Goal: Task Accomplishment & Management: Use online tool/utility

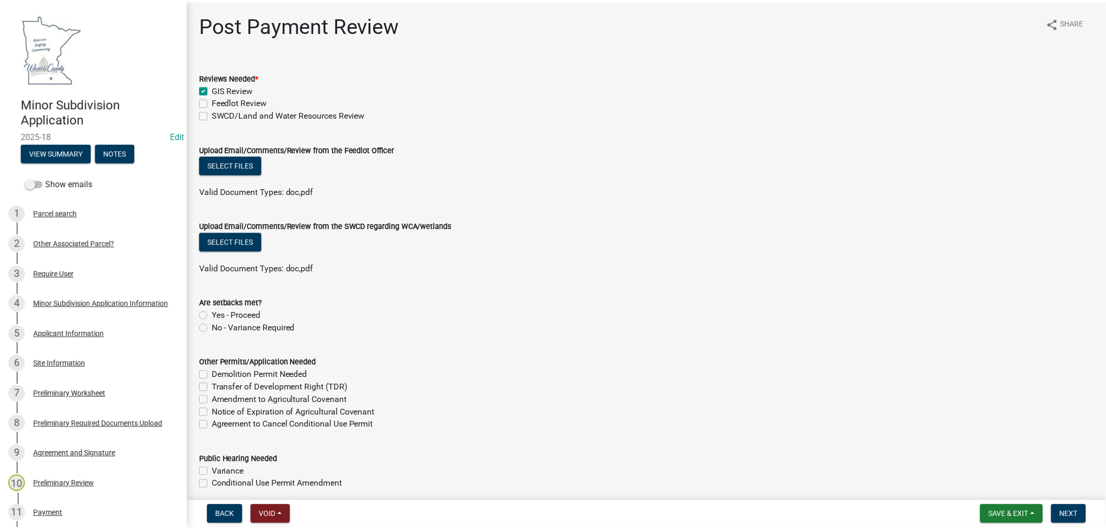
scroll to position [116, 0]
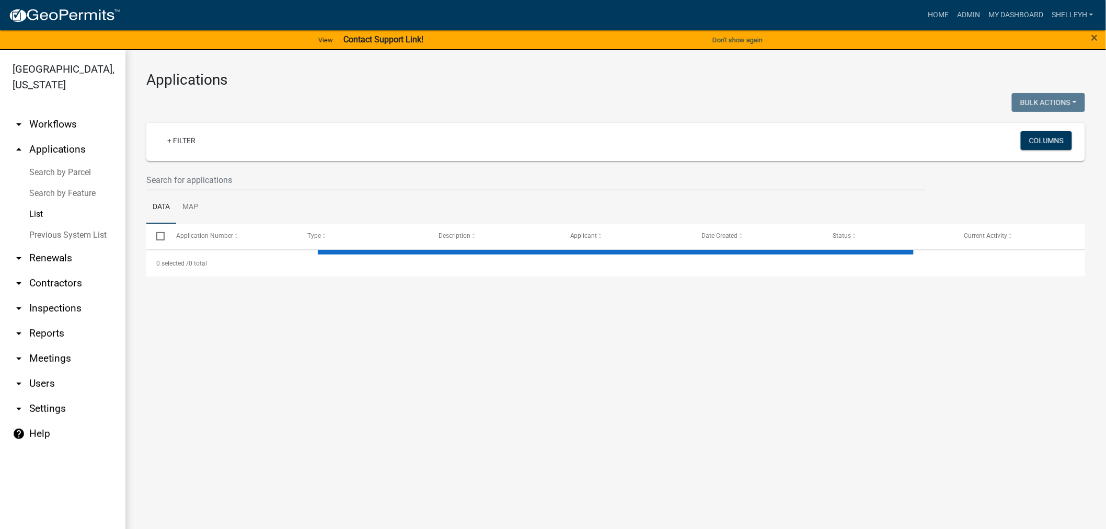
select select "1: 25"
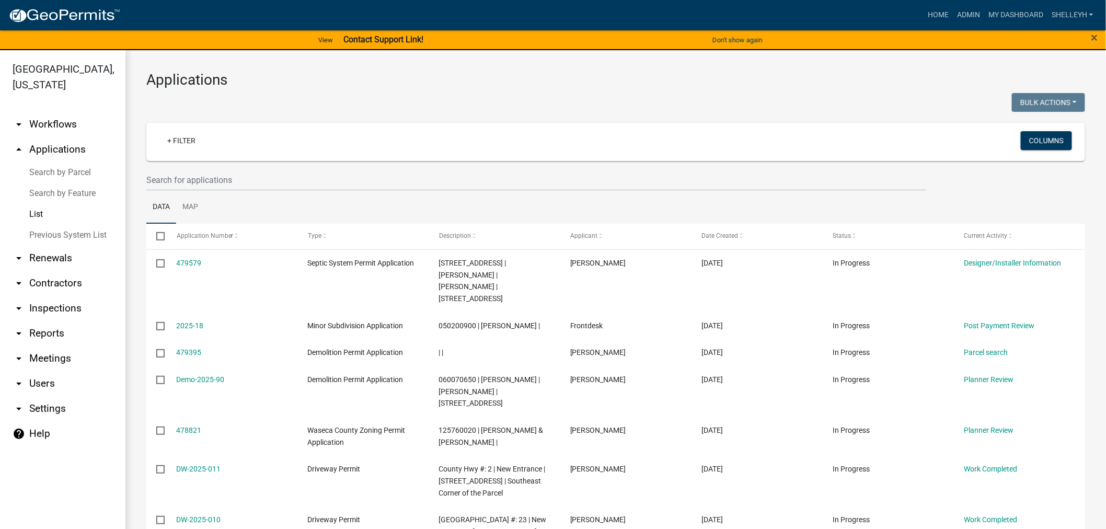
click at [39, 215] on link "List" at bounding box center [62, 214] width 125 height 21
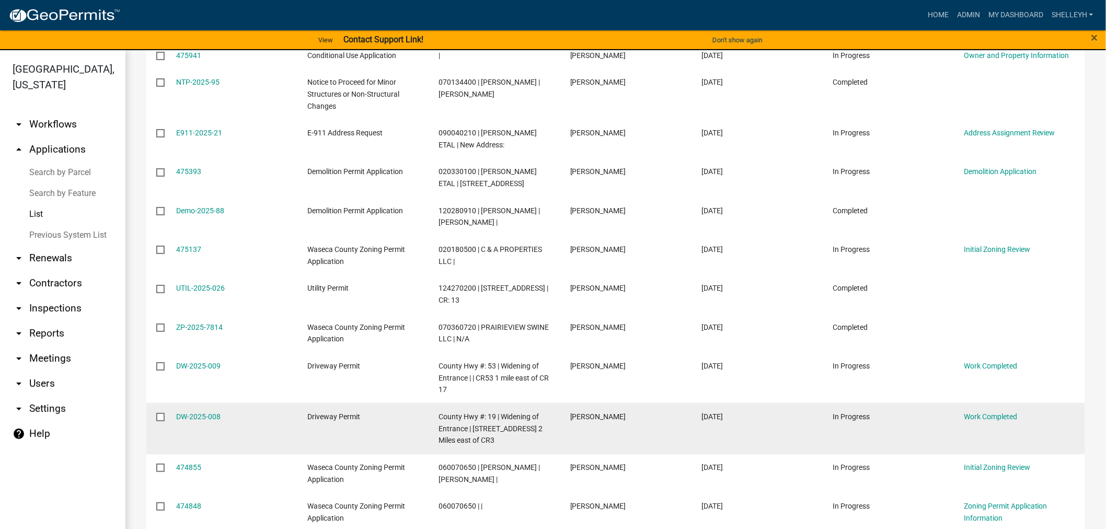
scroll to position [755, 0]
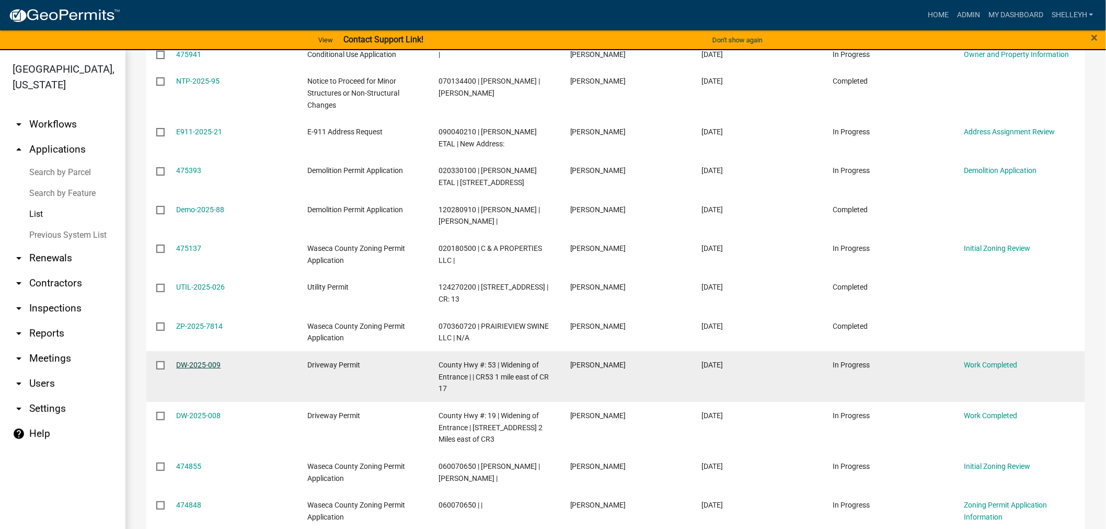
click at [195, 361] on link "DW-2025-009" at bounding box center [199, 365] width 44 height 8
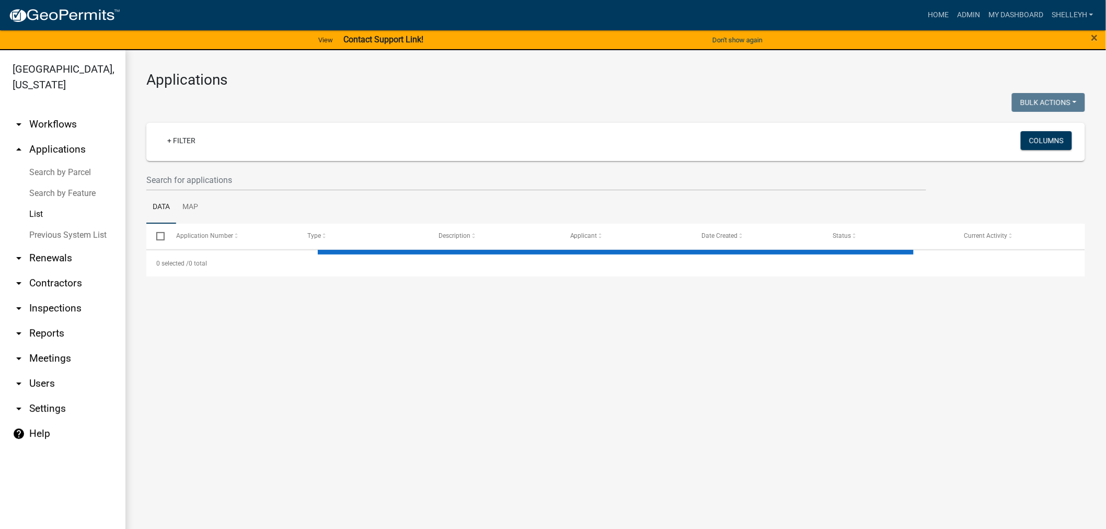
select select "1: 25"
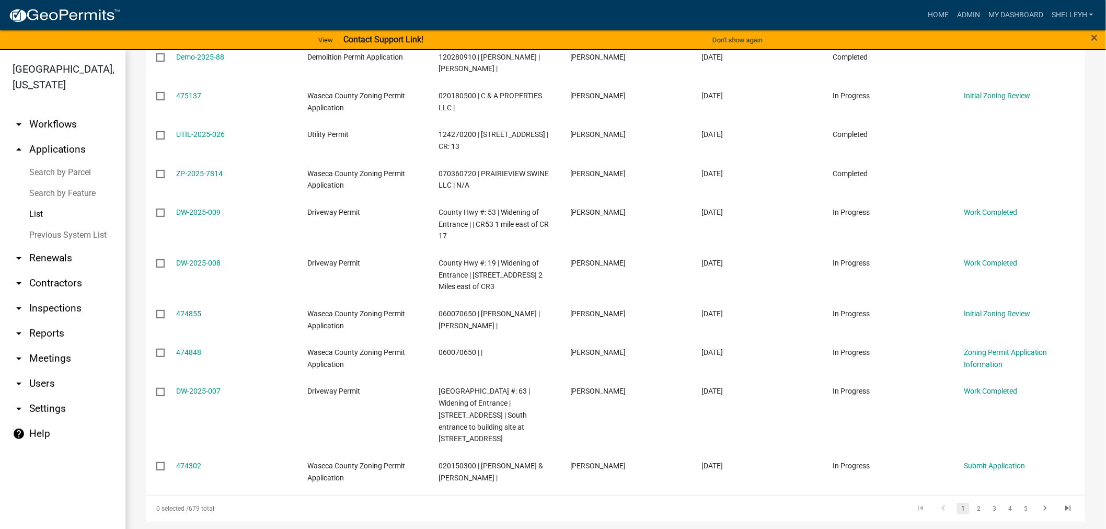
scroll to position [928, 0]
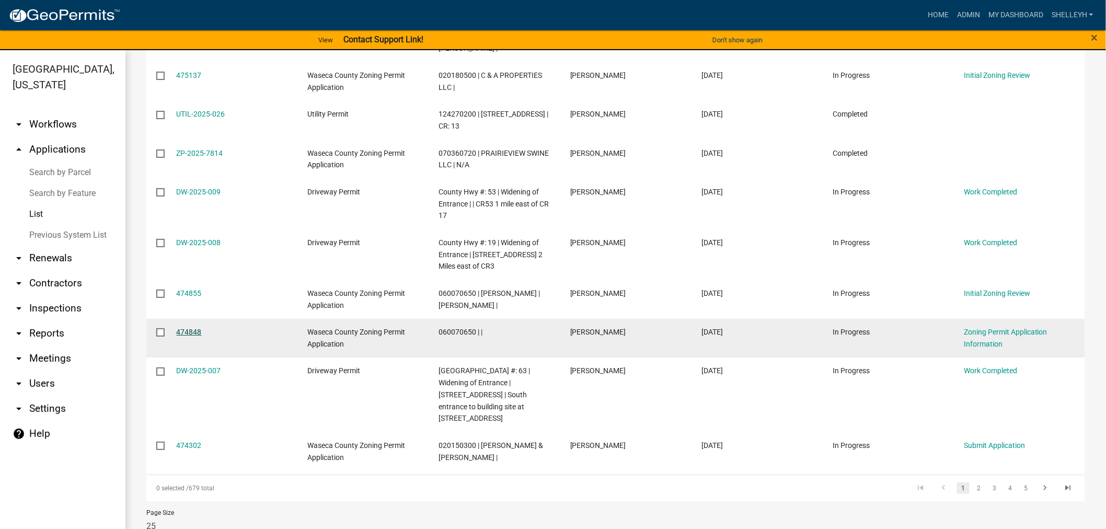
click at [189, 328] on link "474848" at bounding box center [189, 332] width 25 height 8
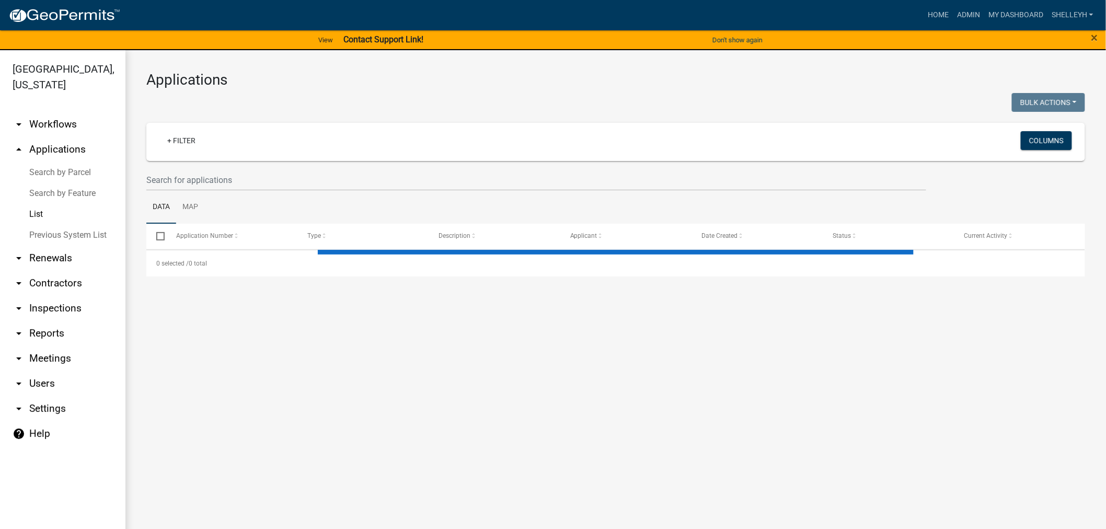
select select "1: 25"
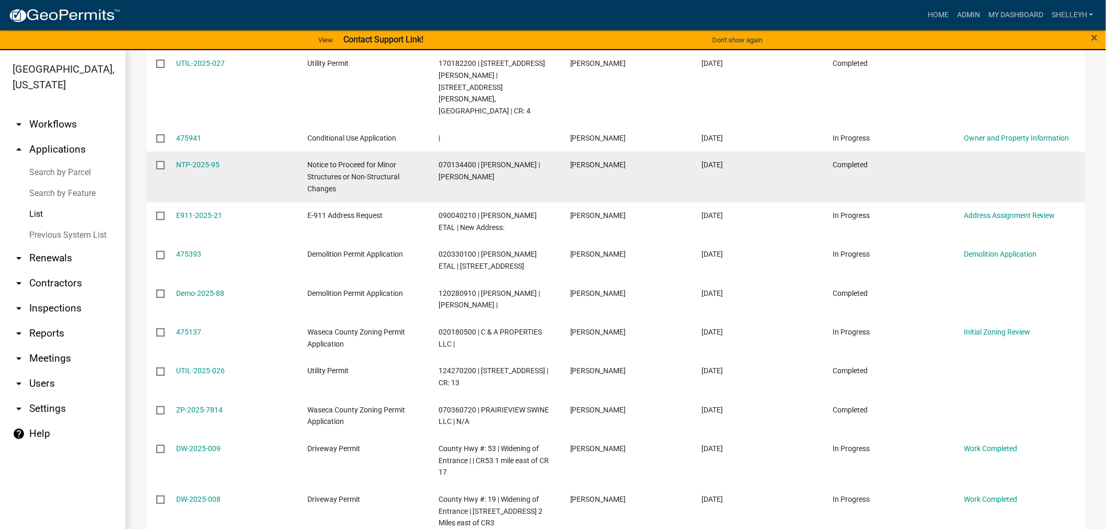
scroll to position [697, 0]
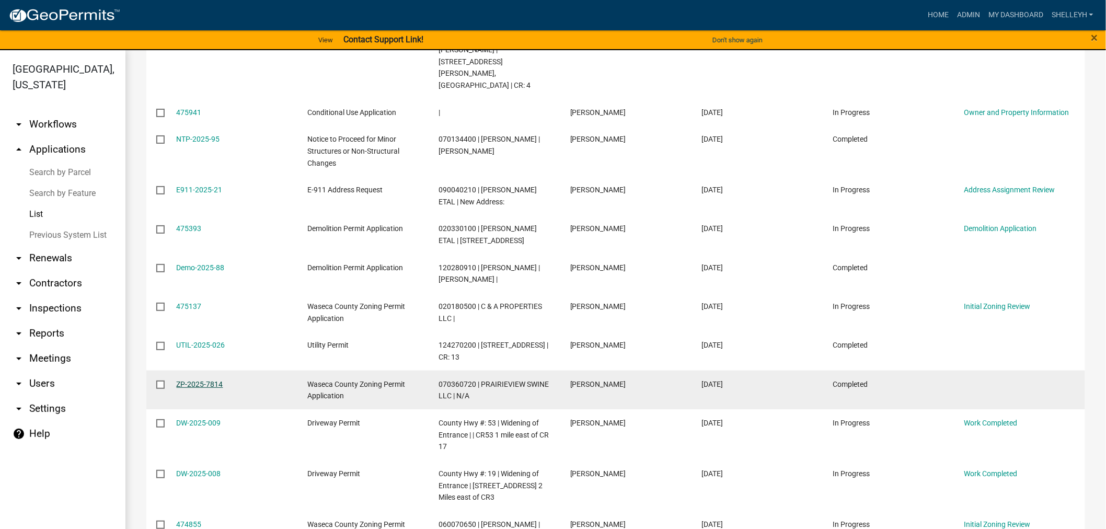
click at [206, 380] on link "ZP-2025-7814" at bounding box center [200, 384] width 47 height 8
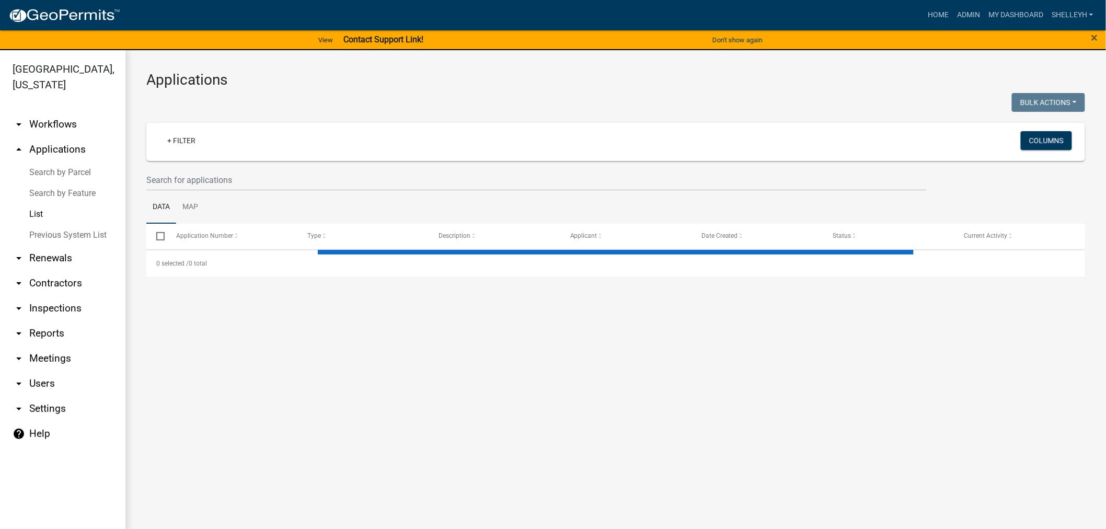
select select "1: 25"
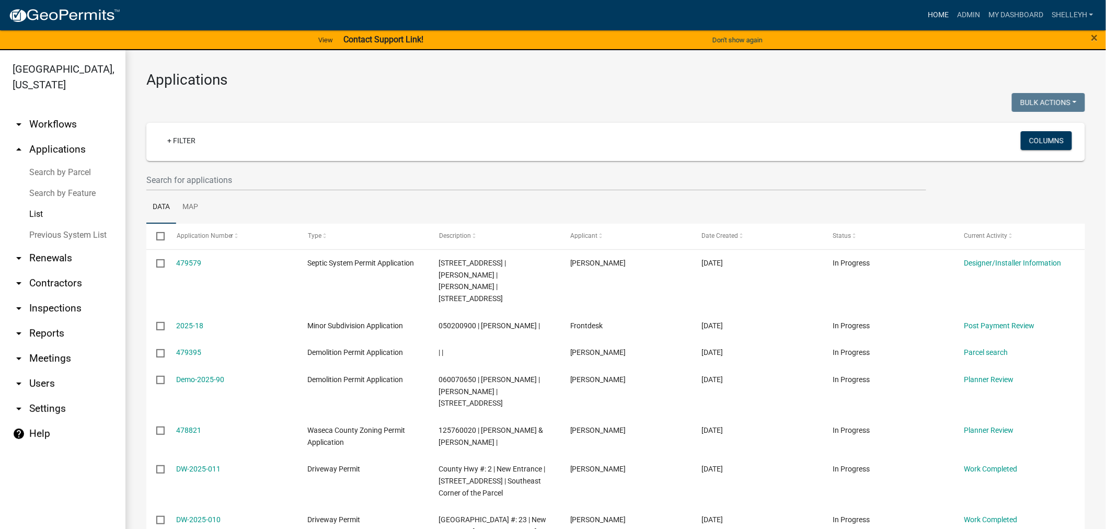
click at [945, 13] on link "Home" at bounding box center [938, 15] width 29 height 20
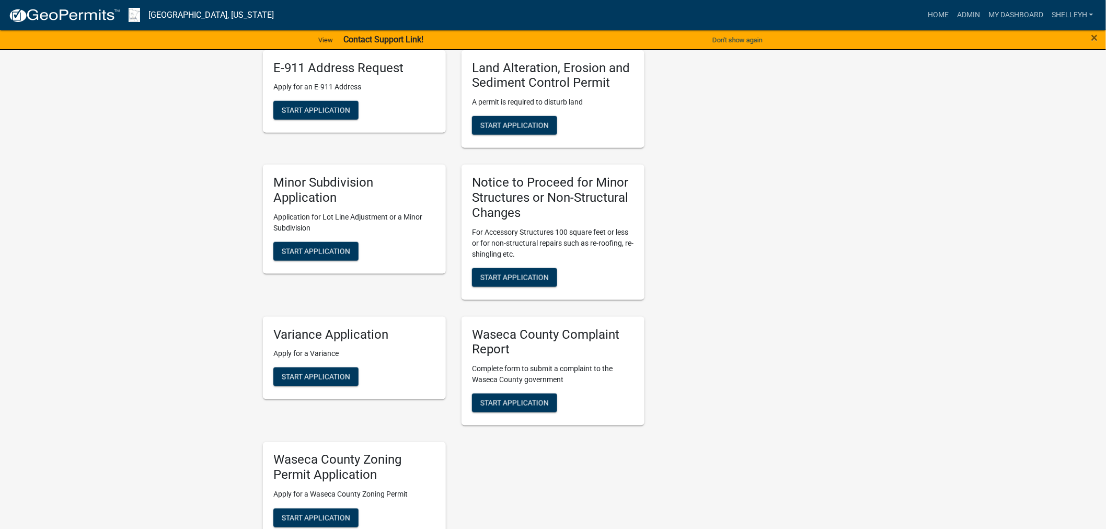
scroll to position [290, 0]
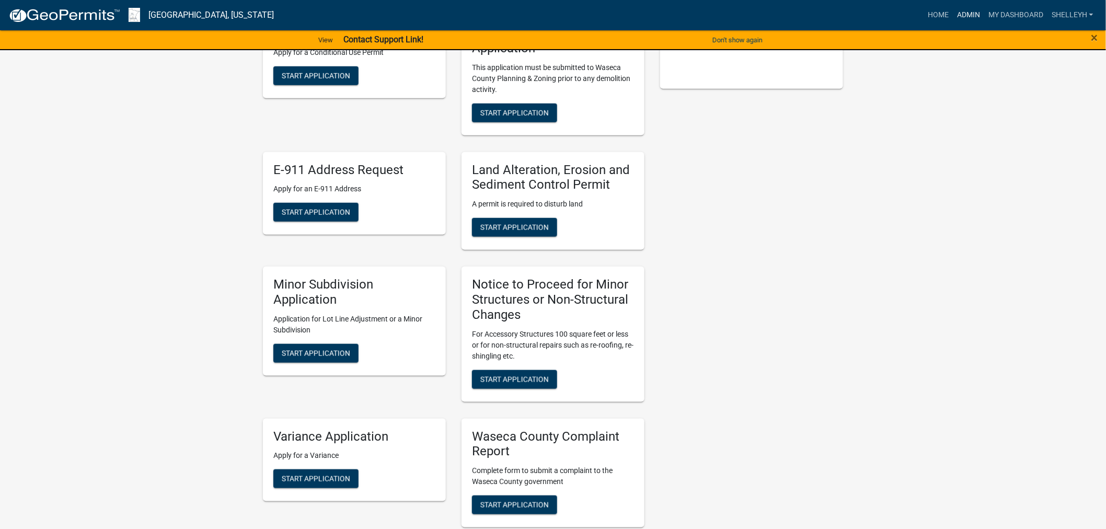
click at [957, 12] on link "Admin" at bounding box center [968, 15] width 31 height 20
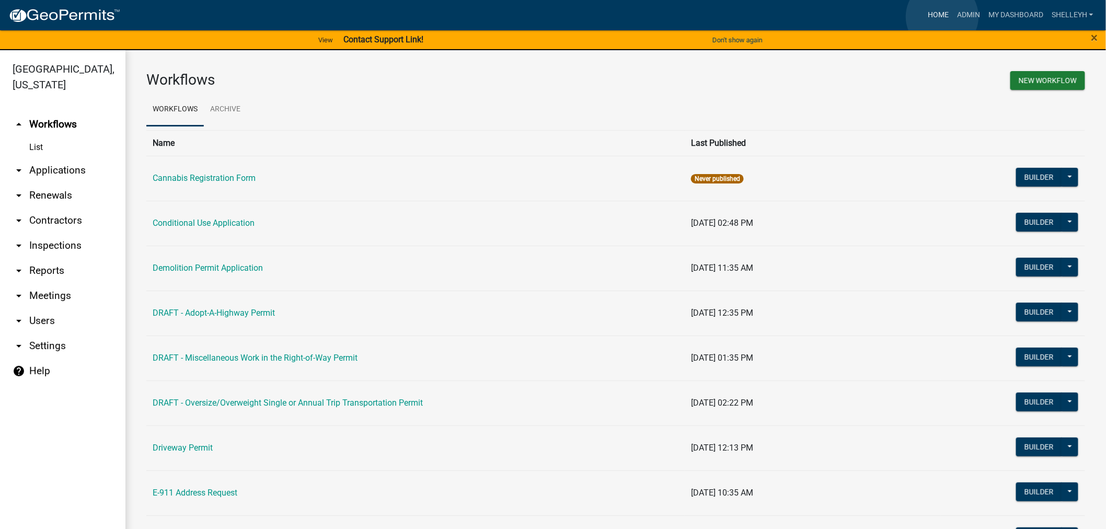
click at [942, 17] on link "Home" at bounding box center [938, 15] width 29 height 20
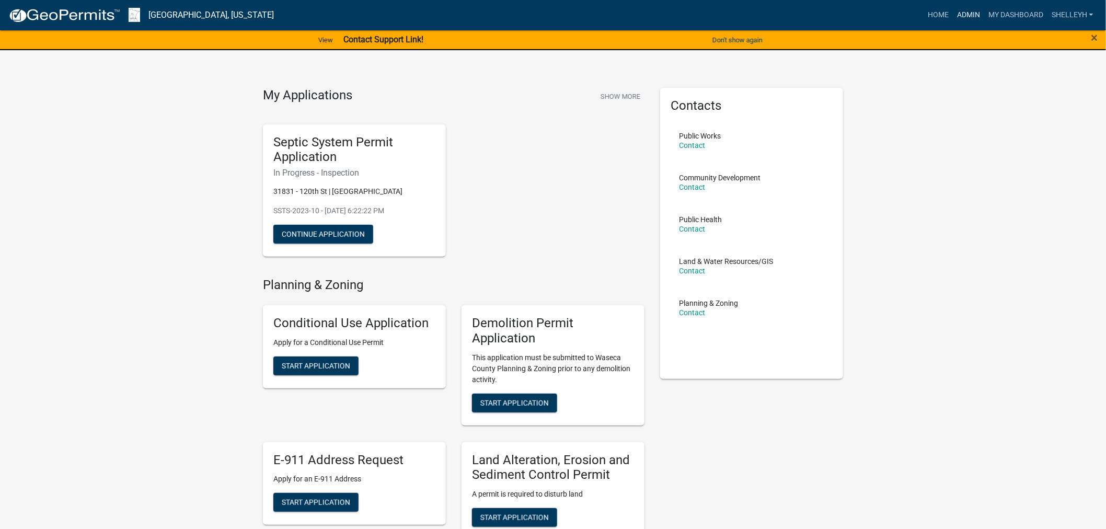
click at [972, 16] on link "Admin" at bounding box center [968, 15] width 31 height 20
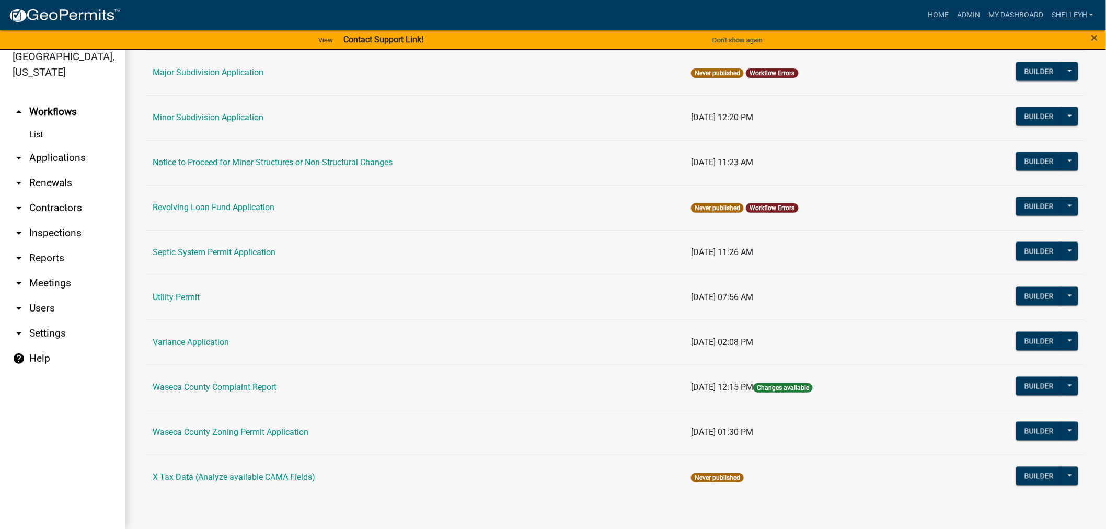
scroll to position [575, 0]
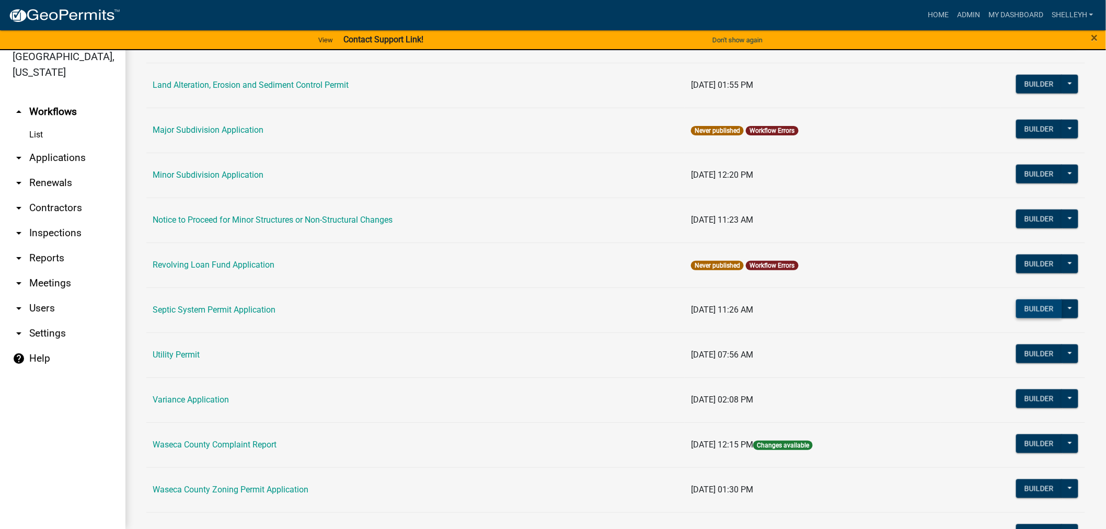
click at [1034, 309] on button "Builder" at bounding box center [1039, 309] width 46 height 19
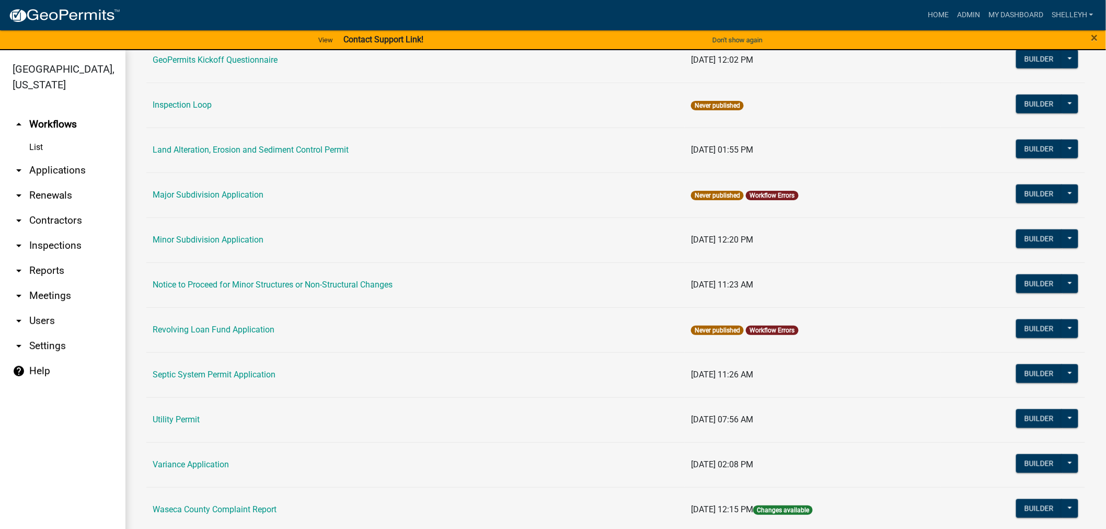
scroll to position [633, 0]
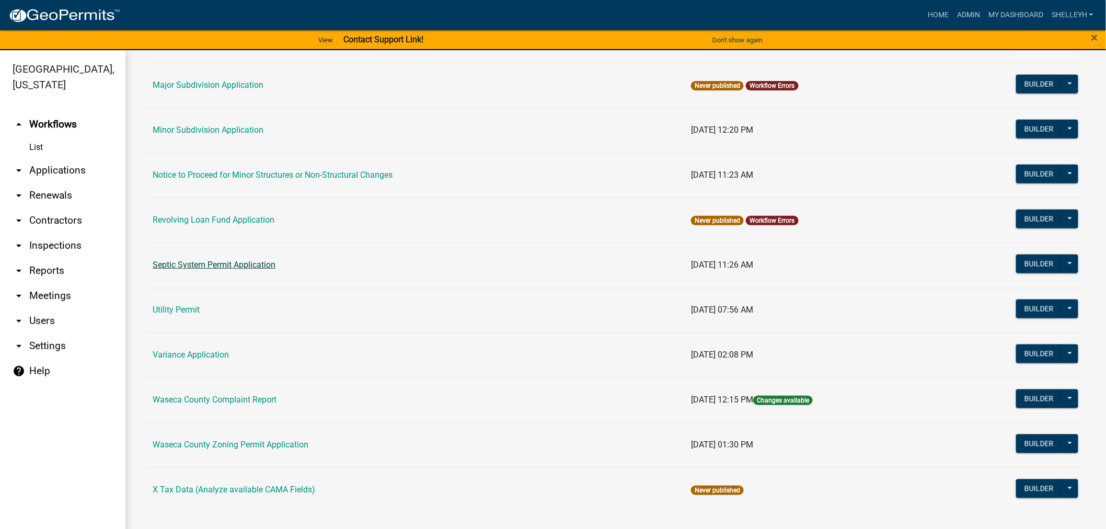
click at [225, 260] on link "Septic System Permit Application" at bounding box center [214, 265] width 123 height 10
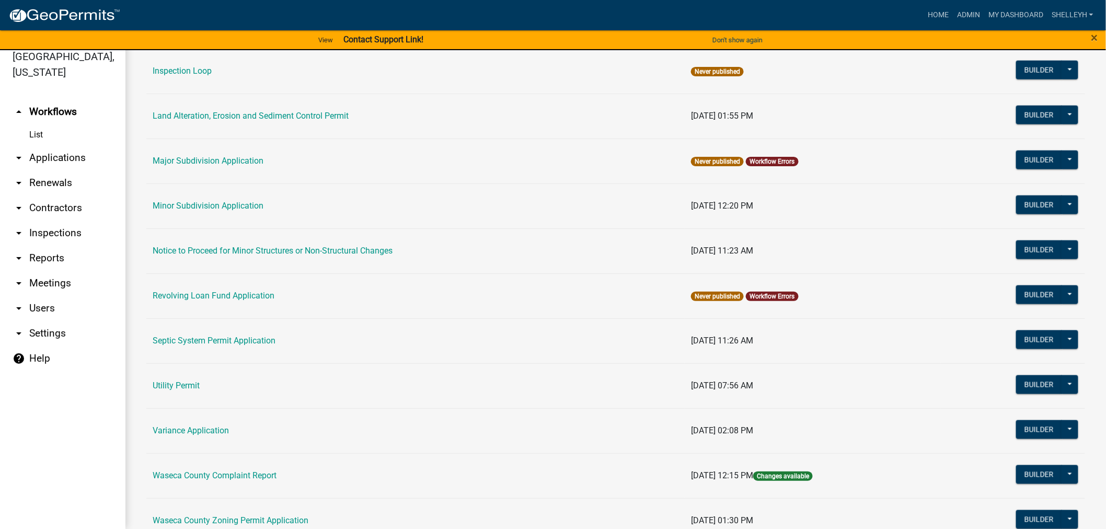
scroll to position [633, 0]
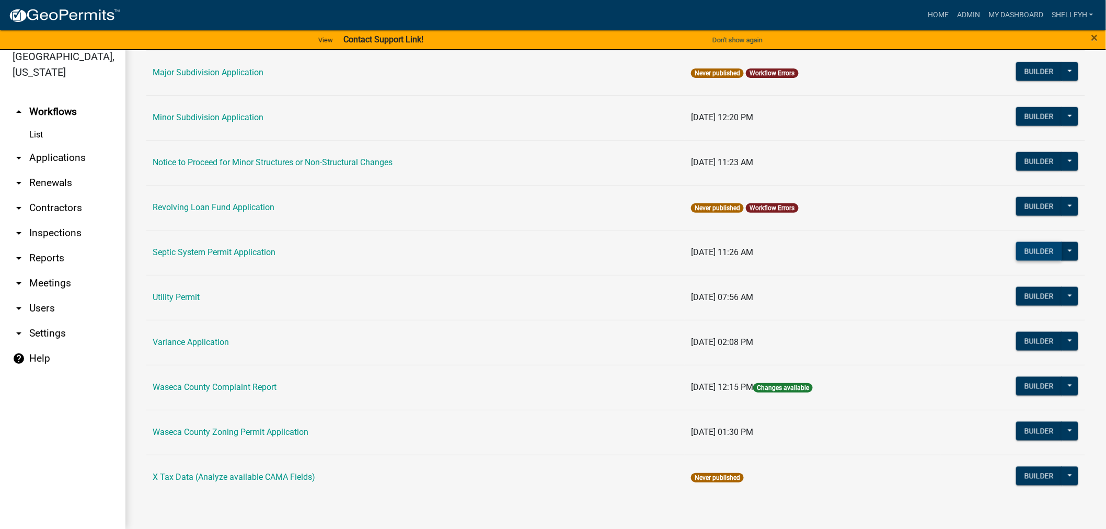
click at [1017, 249] on button "Builder" at bounding box center [1039, 251] width 46 height 19
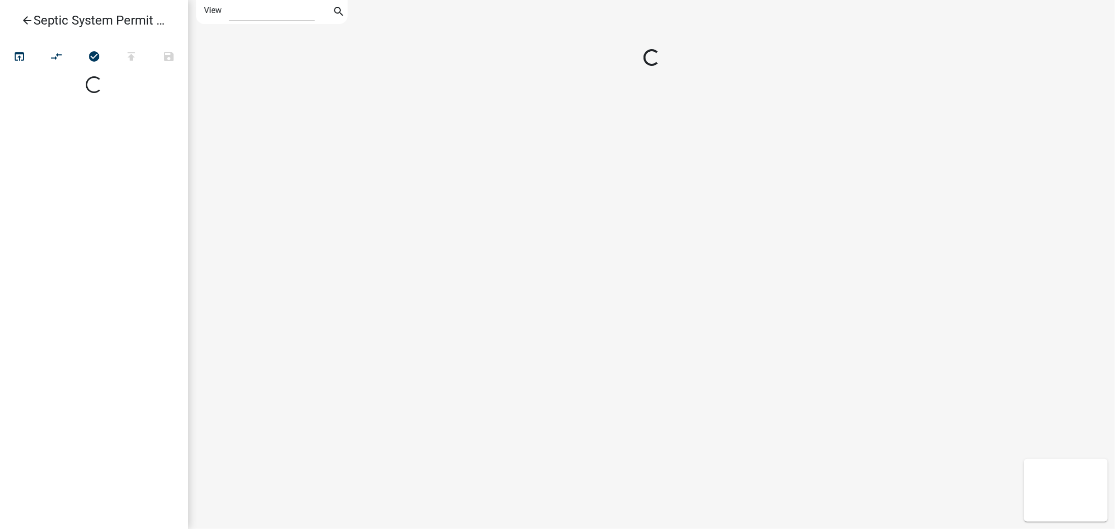
select select "1"
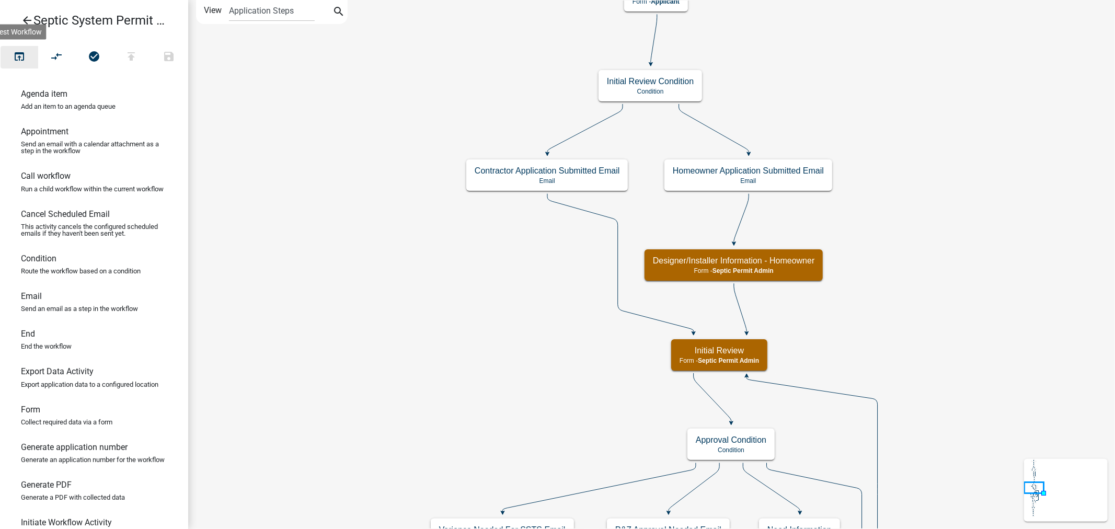
drag, startPoint x: 22, startPoint y: 55, endPoint x: 29, endPoint y: 59, distance: 7.3
click at [22, 55] on icon "open_in_browser" at bounding box center [19, 57] width 13 height 15
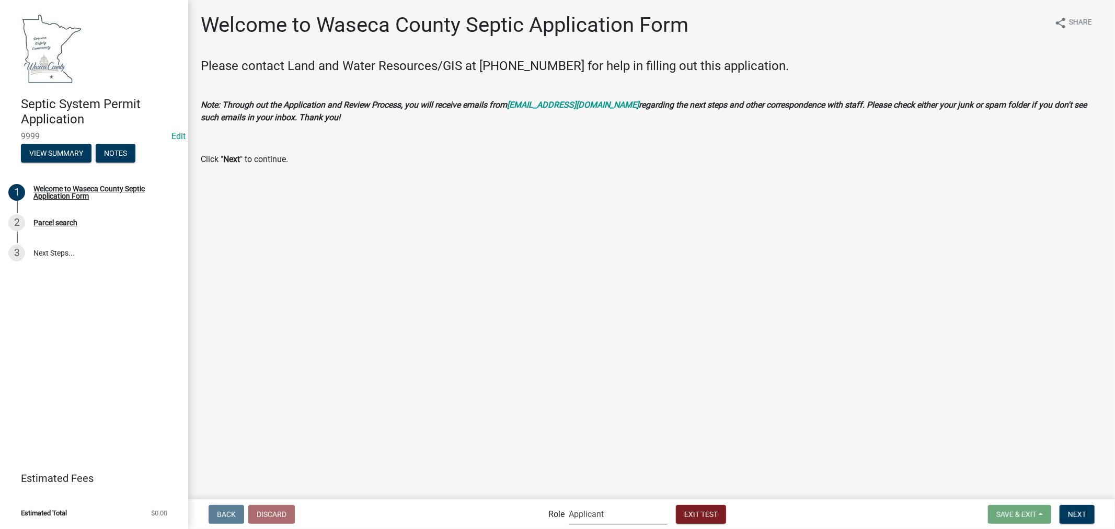
click at [624, 510] on select "Applicant Planning Assistant Land and Water Resources Septic Permit Admin Admin" at bounding box center [618, 513] width 99 height 21
click at [583, 507] on select "Applicant Planning Assistant Land and Water Resources Septic Permit Admin Admin" at bounding box center [618, 513] width 99 height 21
click at [583, 512] on select "Applicant Planning Assistant Land and Water Resources Septic Permit Admin Admin" at bounding box center [618, 513] width 99 height 21
click at [600, 516] on select "Applicant Planning Assistant Land and Water Resources Septic Permit Admin Admin" at bounding box center [618, 513] width 99 height 21
click at [599, 516] on select "Applicant Planning Assistant Land and Water Resources Septic Permit Admin Admin" at bounding box center [618, 513] width 99 height 21
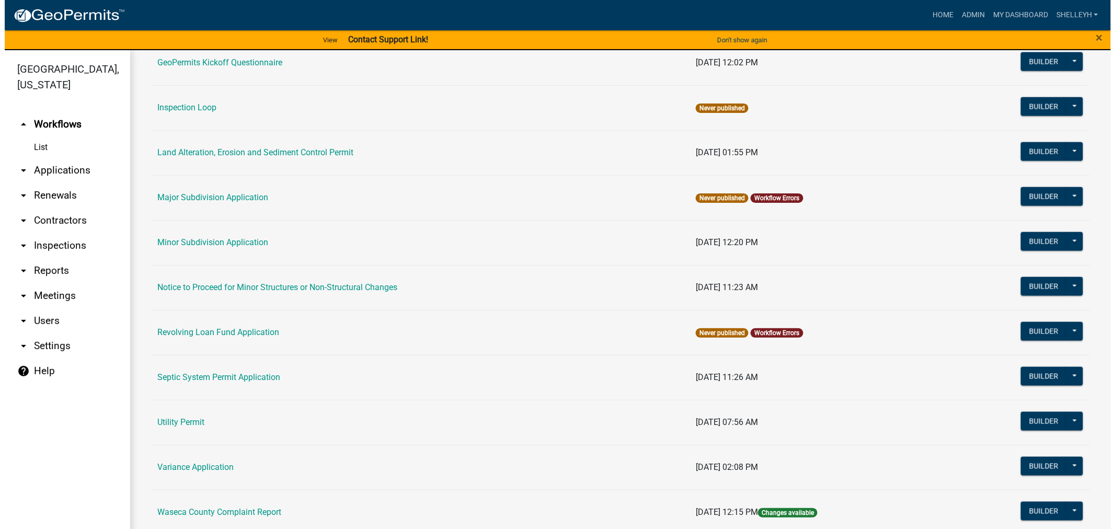
scroll to position [581, 0]
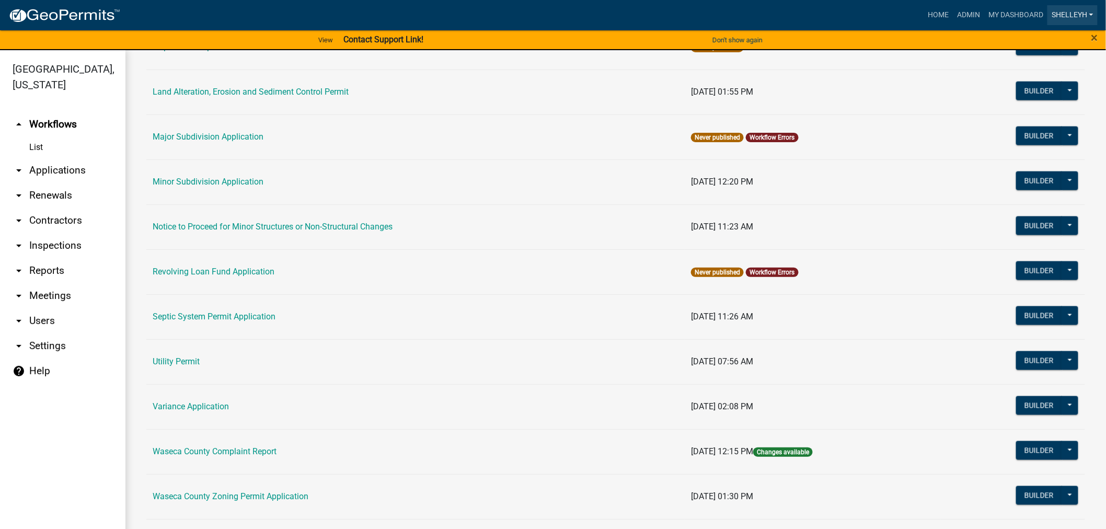
click at [1073, 13] on link "shelleyh" at bounding box center [1073, 15] width 50 height 20
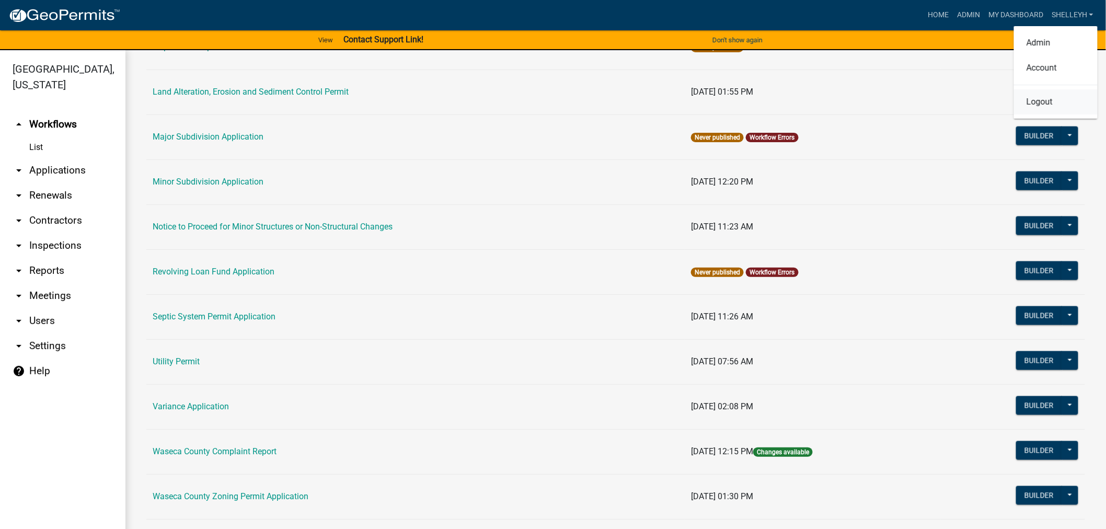
click at [1039, 101] on link "Logout" at bounding box center [1056, 101] width 84 height 25
